Goal: Task Accomplishment & Management: Complete application form

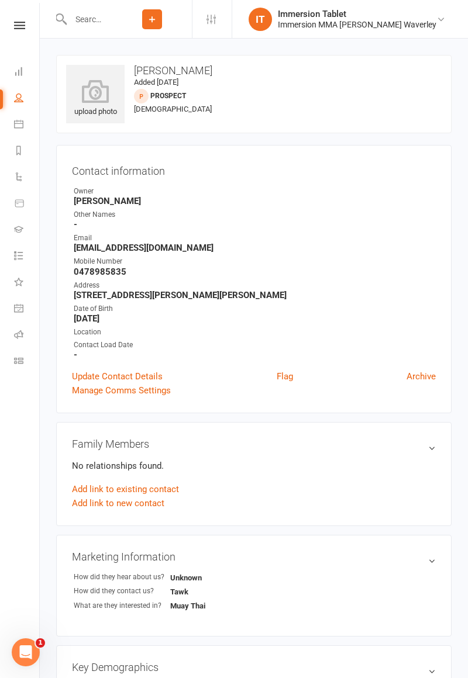
click at [112, 22] on input "text" at bounding box center [90, 19] width 46 height 16
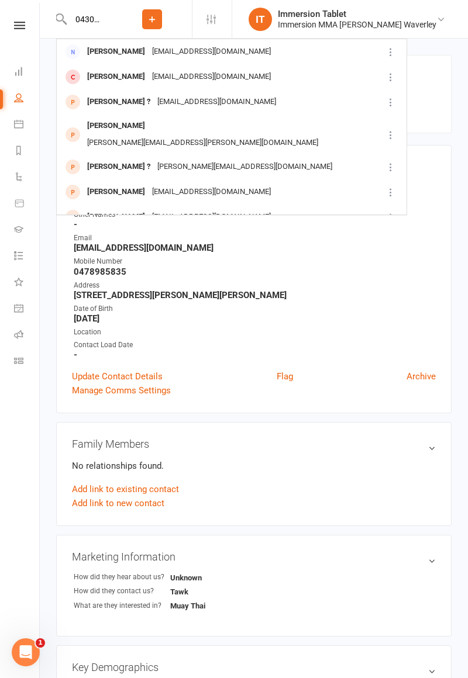
type input "0430289356"
click at [173, 60] on div "[PERSON_NAME] [EMAIL_ADDRESS][DOMAIN_NAME]" at bounding box center [219, 52] width 325 height 24
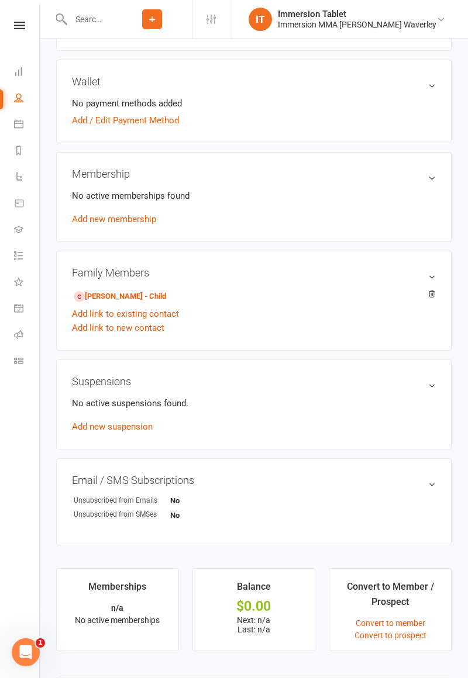
scroll to position [318, 0]
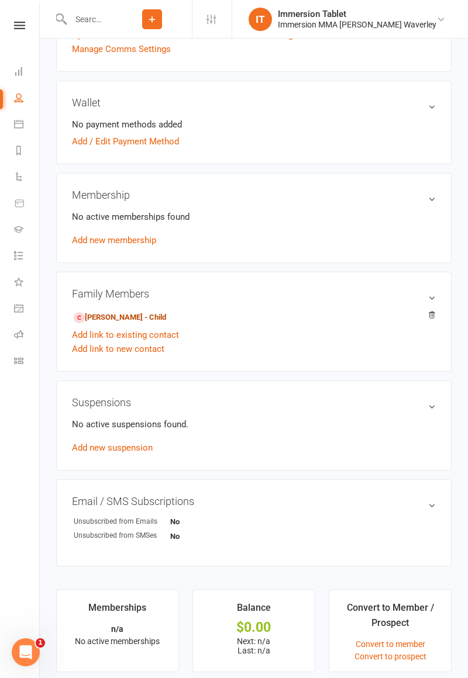
click at [148, 319] on link "[PERSON_NAME] - Child" at bounding box center [120, 318] width 92 height 12
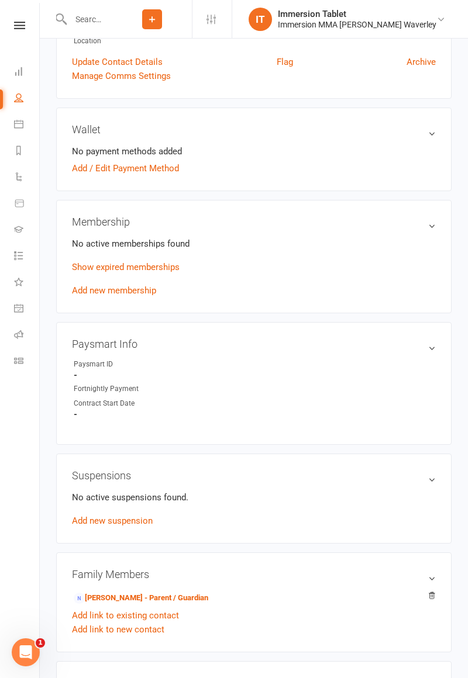
scroll to position [258, 0]
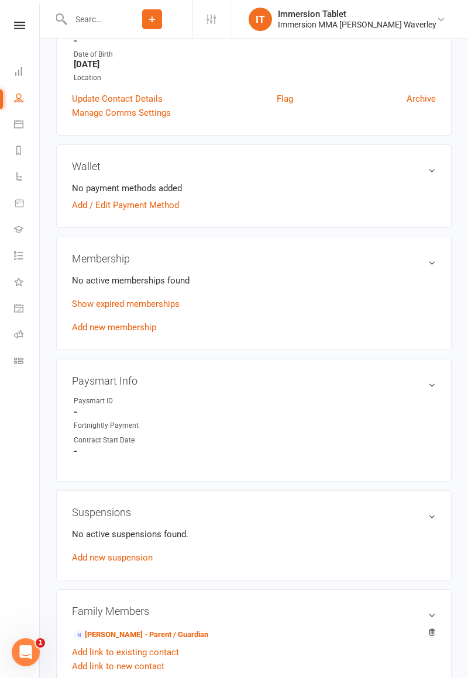
click at [167, 303] on link "Show expired memberships" at bounding box center [126, 304] width 108 height 11
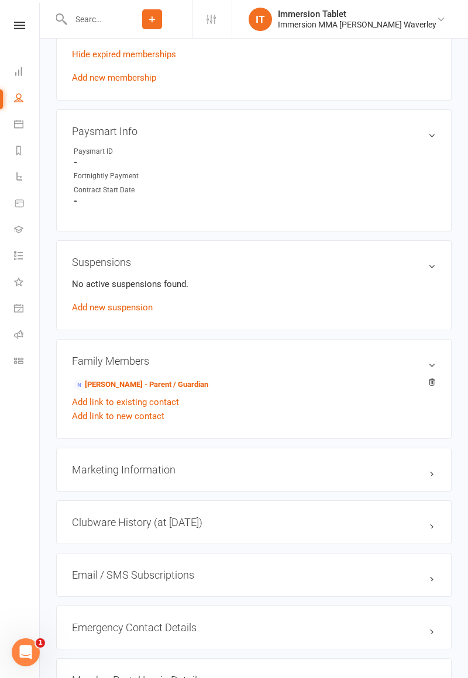
scroll to position [568, 0]
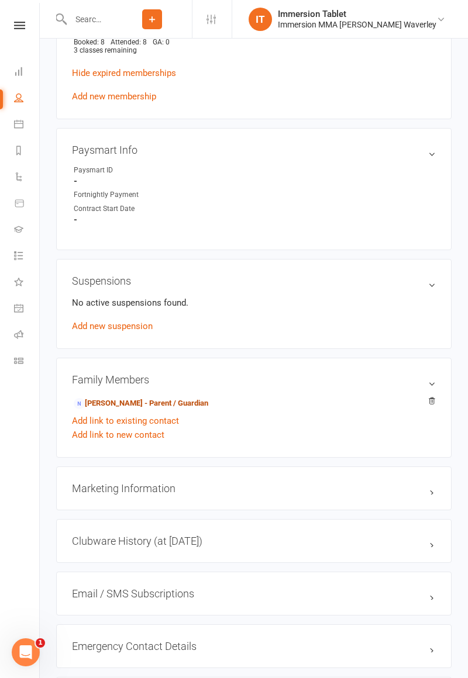
click at [123, 403] on link "[PERSON_NAME] - Parent / Guardian" at bounding box center [141, 403] width 134 height 12
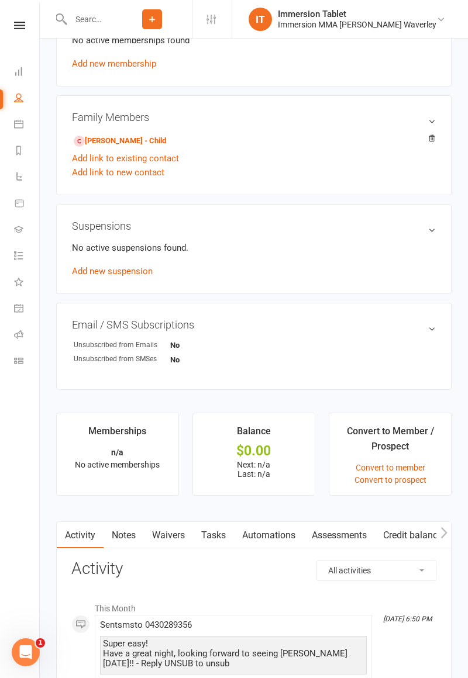
click at [174, 531] on link "Waivers" at bounding box center [168, 535] width 49 height 27
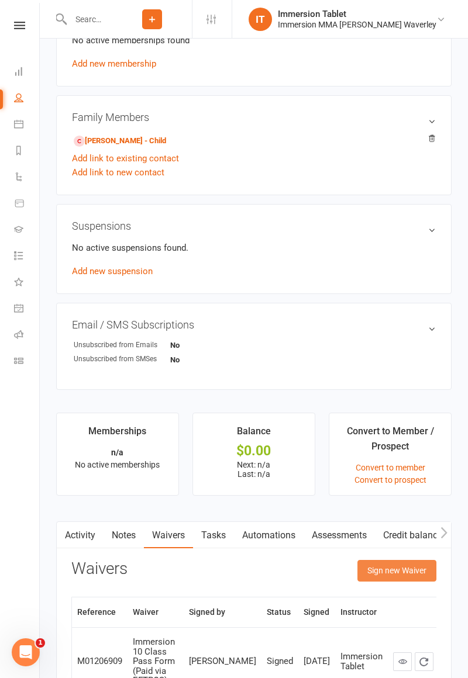
click at [408, 574] on button "Sign new Waiver" at bounding box center [396, 570] width 79 height 21
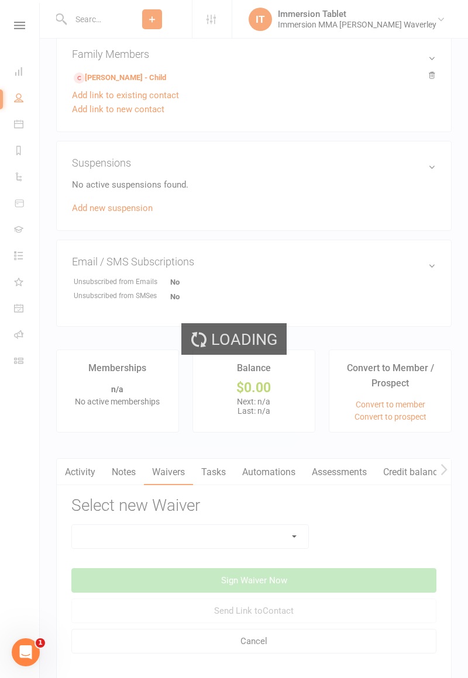
scroll to position [570, 0]
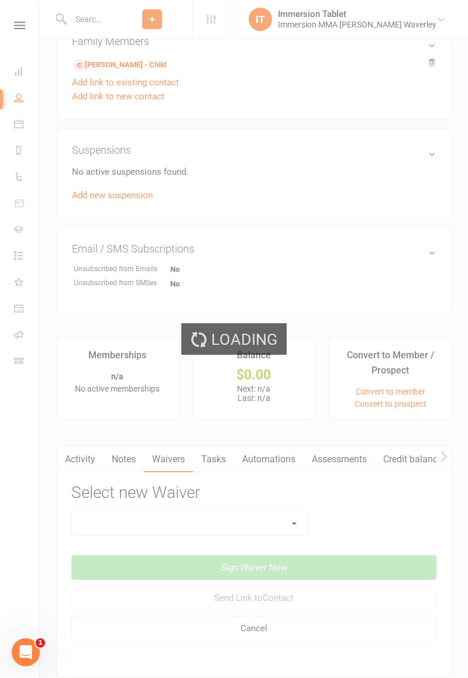
click at [172, 531] on div "Loading" at bounding box center [234, 339] width 468 height 678
click at [162, 531] on div "Loading" at bounding box center [234, 339] width 468 height 678
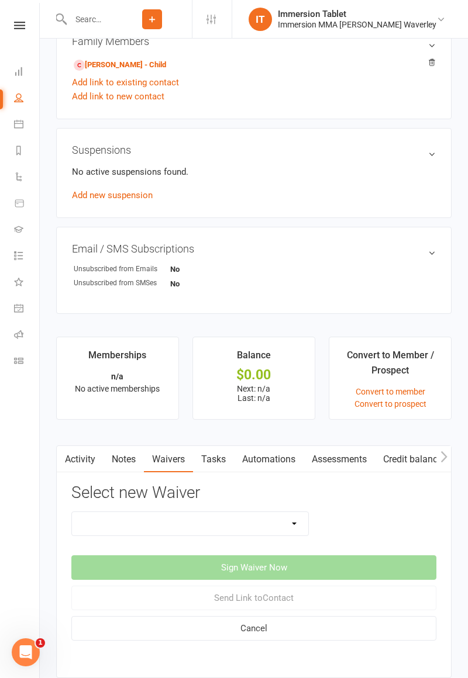
click at [155, 525] on select "Cancellation Form Immersion 10 Class Pass Form Immersion 10 Class Pass Form (Pa…" at bounding box center [190, 523] width 236 height 23
select select "10832"
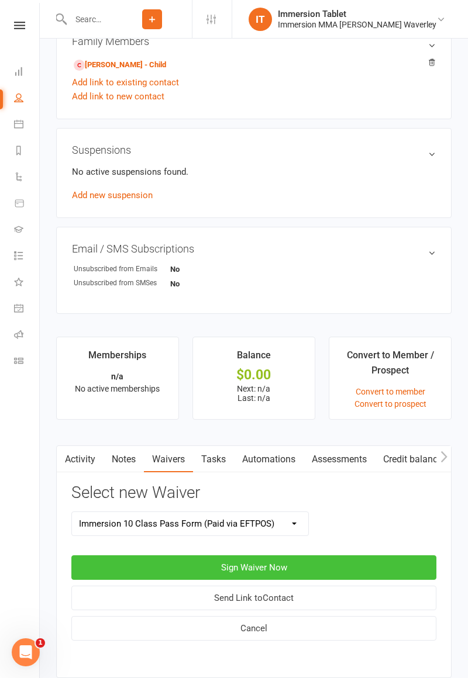
click at [236, 565] on button "Sign Waiver Now" at bounding box center [253, 567] width 365 height 25
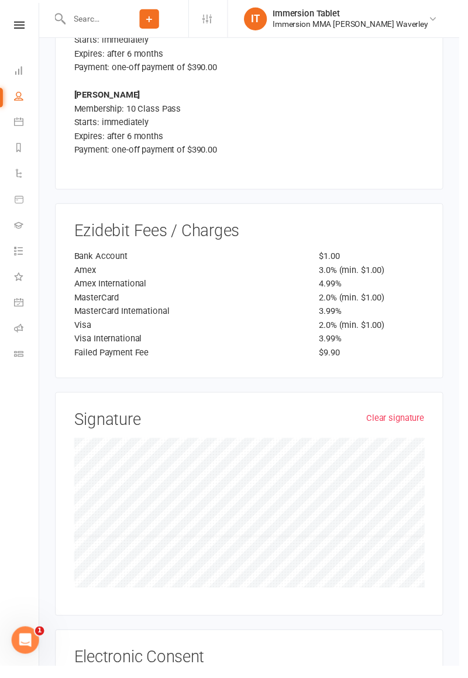
scroll to position [2202, 0]
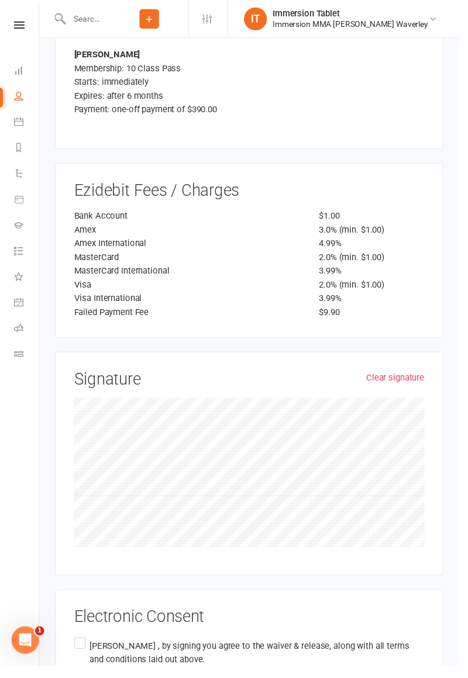
click at [94, 651] on p "[PERSON_NAME] , by signing you agree to the waiver & release, along with all te…" at bounding box center [261, 665] width 341 height 28
click at [83, 647] on input "[PERSON_NAME] , by signing you agree to the waiver & release, along with all te…" at bounding box center [79, 647] width 8 height 0
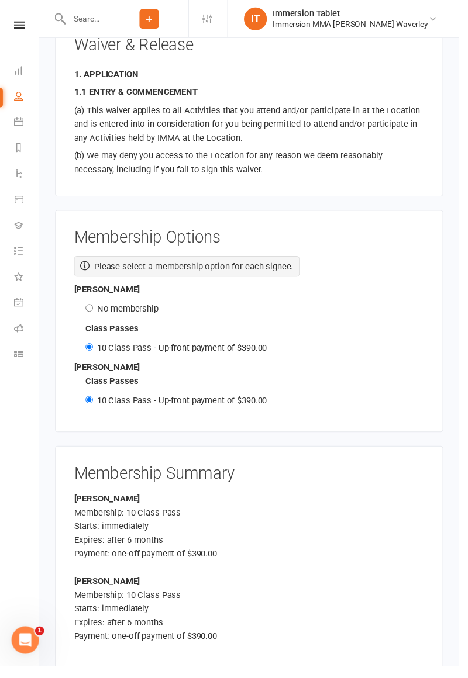
scroll to position [1669, 0]
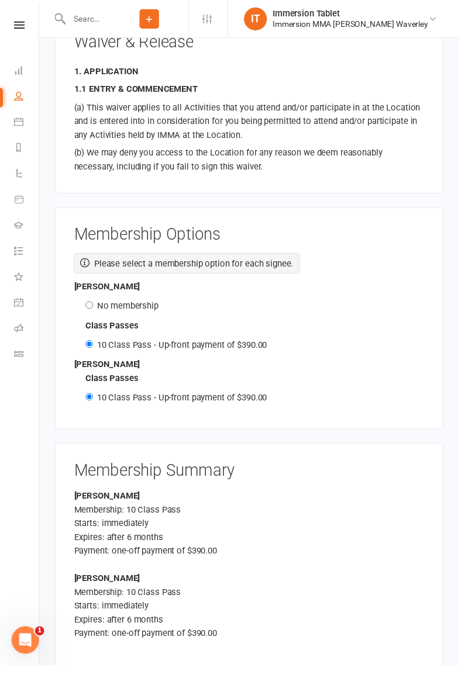
click at [126, 306] on label "No membership" at bounding box center [130, 311] width 63 height 11
click at [95, 307] on input "No membership" at bounding box center [91, 311] width 8 height 8
radio input "true"
radio input "false"
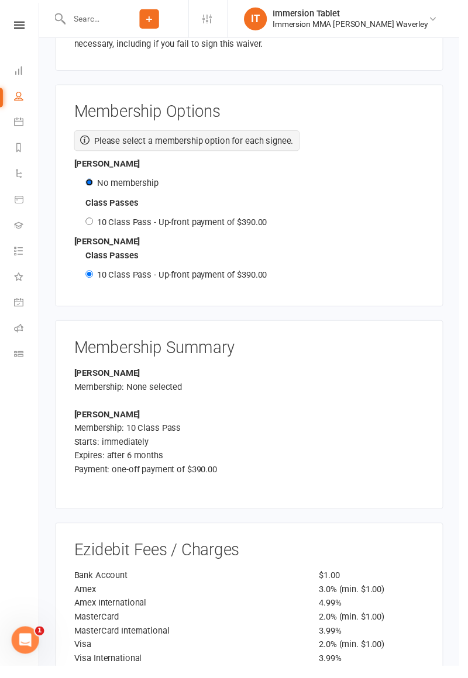
scroll to position [2160, 0]
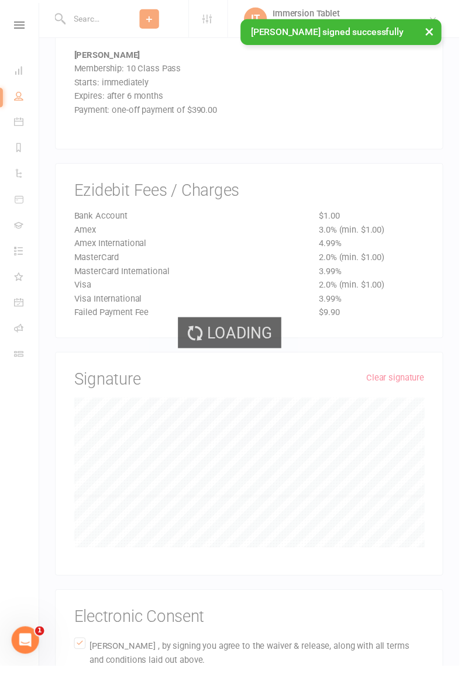
scroll to position [1817, 0]
